Goal: Find specific page/section: Find specific page/section

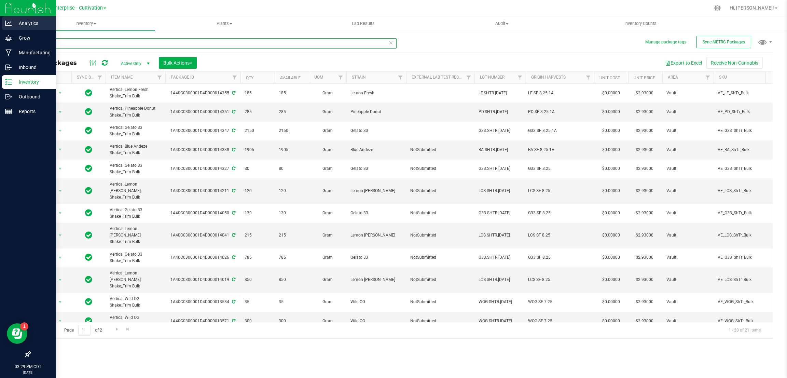
drag, startPoint x: 93, startPoint y: 45, endPoint x: 11, endPoint y: 19, distance: 86.1
click at [11, 19] on div "Analytics Grow Manufacturing Inbound Inventory Outbound Reports 03:29 PM CDT [D…" at bounding box center [393, 189] width 787 height 378
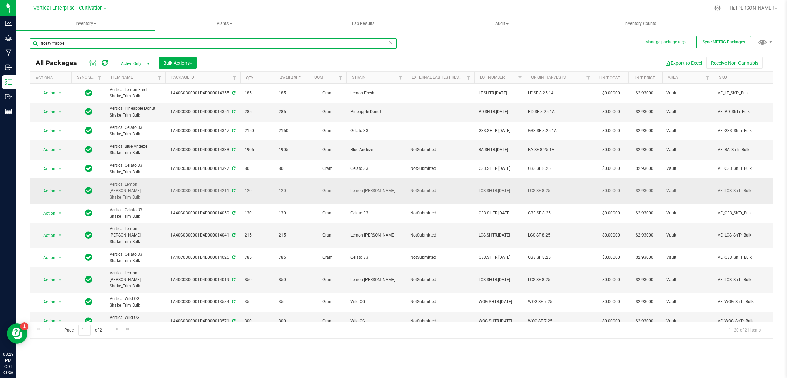
type input "frosty frappe"
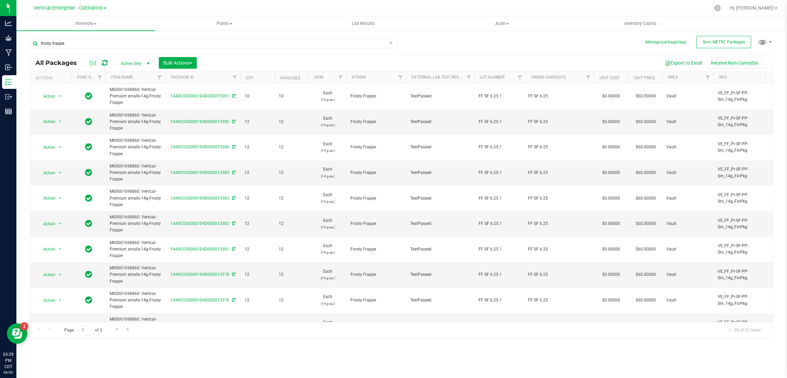
click at [104, 9] on link "Vertical Enterprise - Cultivation" at bounding box center [69, 7] width 73 height 6
click at [99, 32] on link "Vertical Enterprise - Manufacturing" at bounding box center [70, 33] width 100 height 9
